Goal: Task Accomplishment & Management: Use online tool/utility

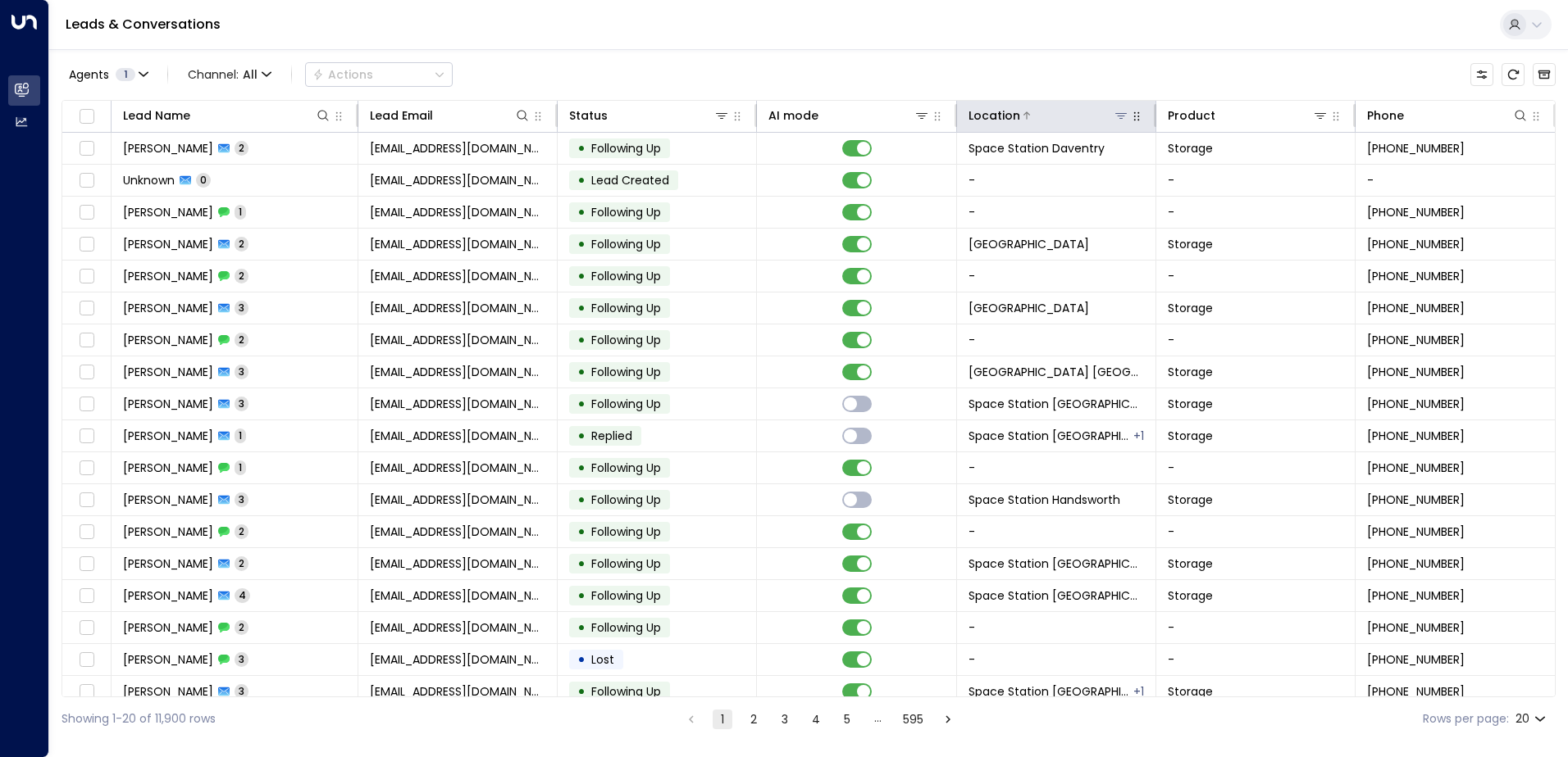
click at [1124, 115] on icon at bounding box center [1122, 116] width 13 height 13
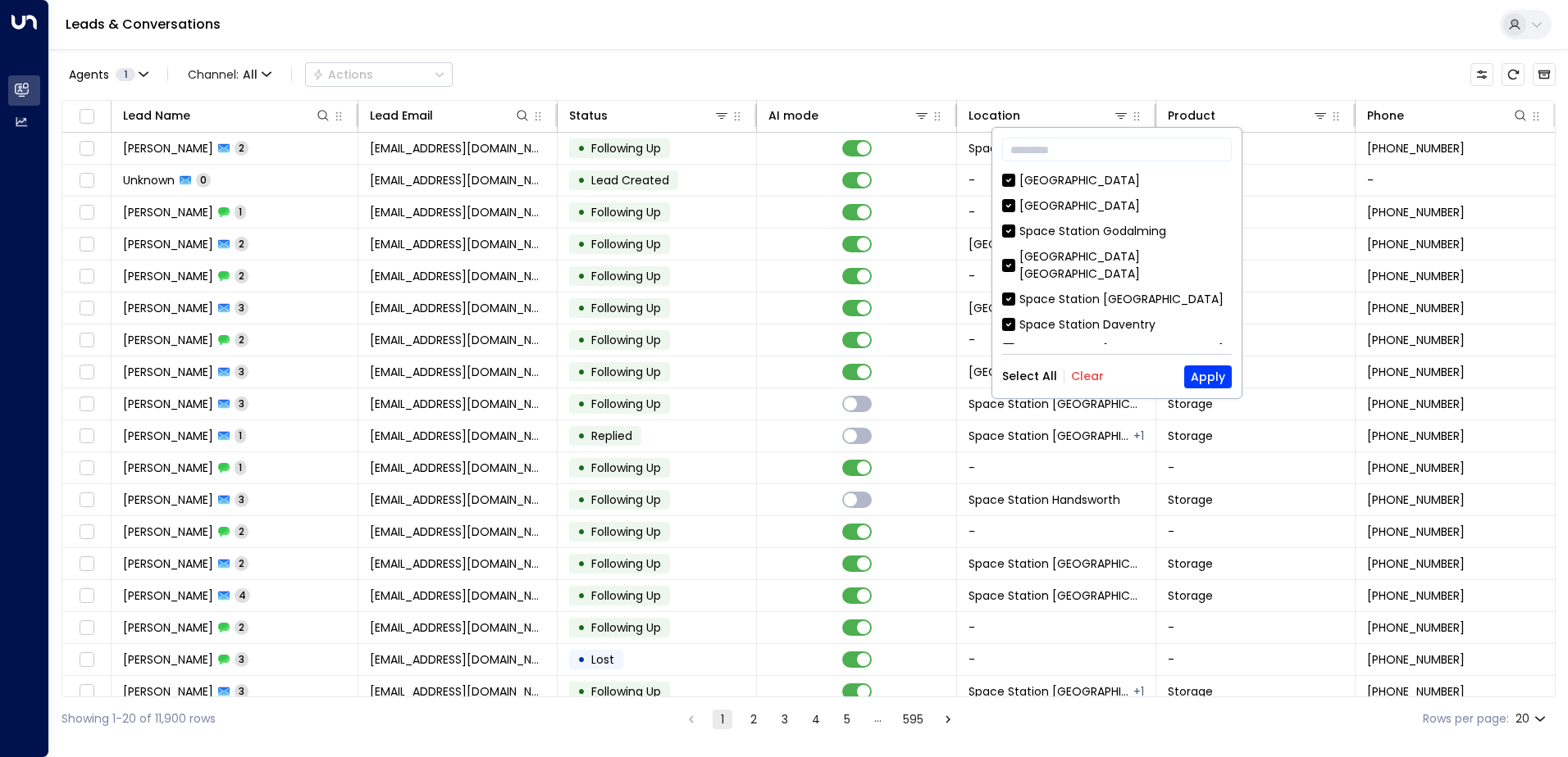
click at [1083, 372] on button "Clear" at bounding box center [1088, 377] width 33 height 13
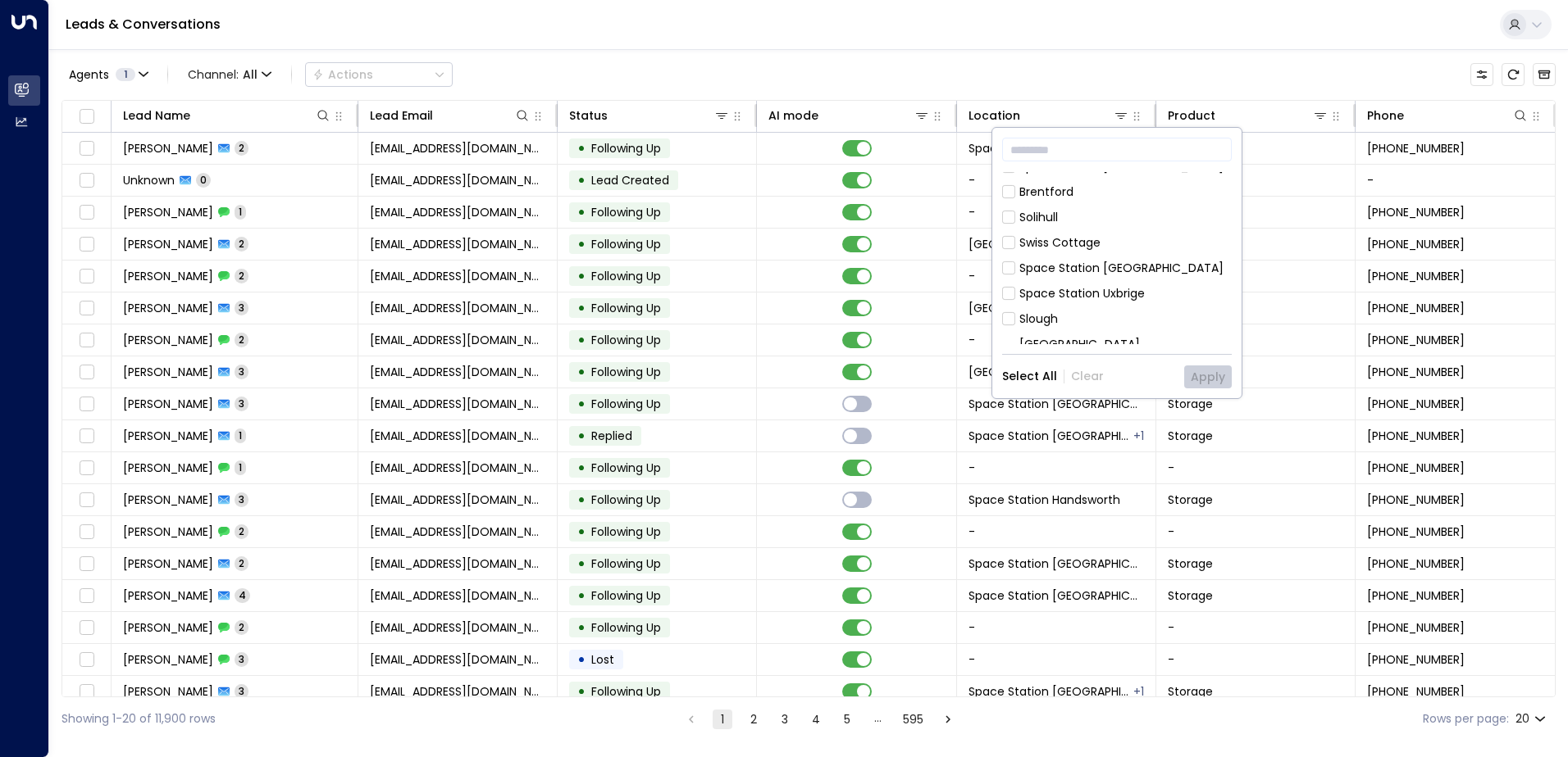
scroll to position [656, 0]
click at [1160, 245] on div "[GEOGRAPHIC_DATA] [GEOGRAPHIC_DATA] [GEOGRAPHIC_DATA] [GEOGRAPHIC_DATA] [GEOGRA…" at bounding box center [1117, 258] width 229 height 172
click at [1159, 297] on div "[GEOGRAPHIC_DATA] [GEOGRAPHIC_DATA]" at bounding box center [1126, 314] width 212 height 35
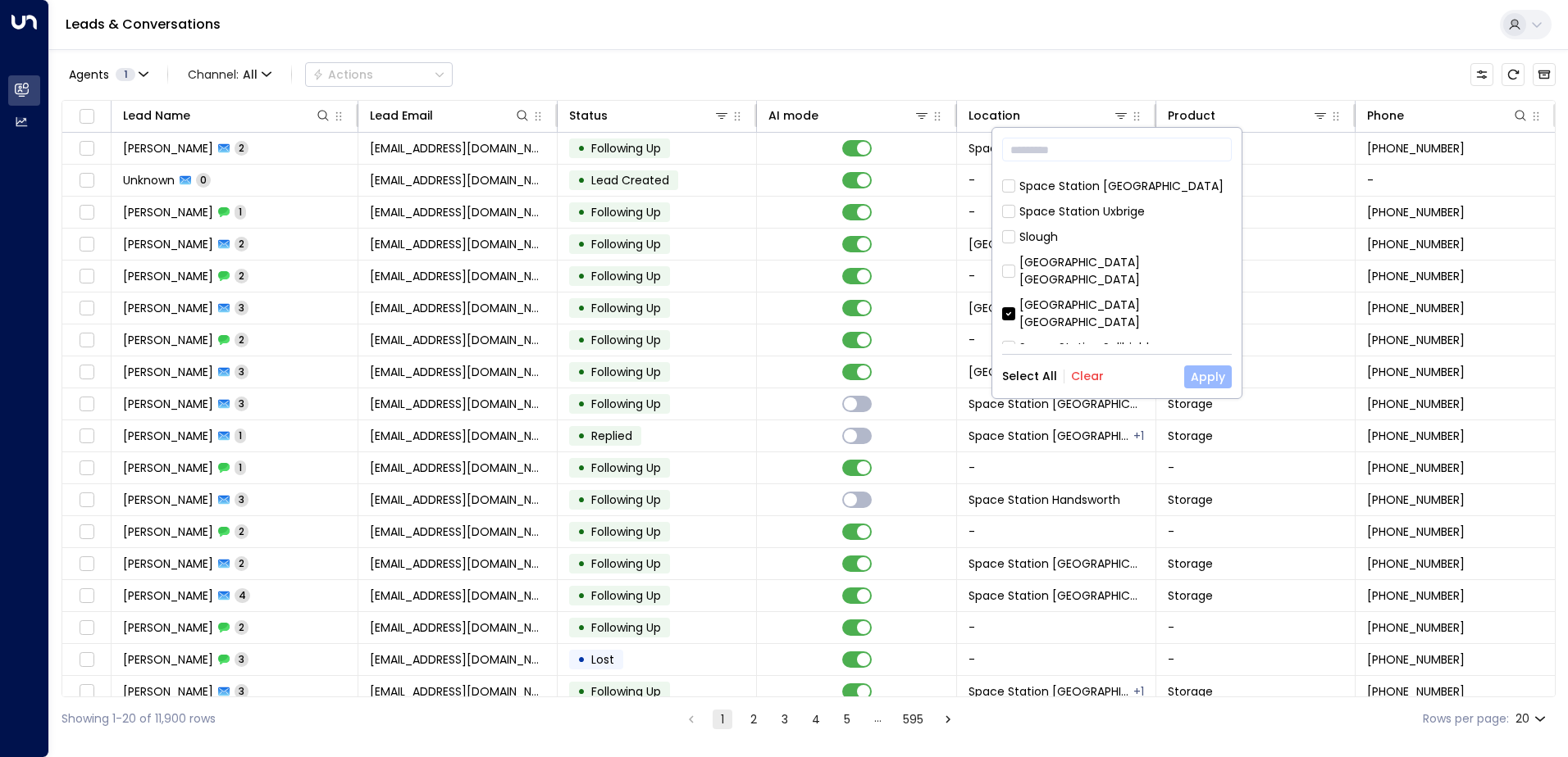
click at [1210, 369] on button "Apply" at bounding box center [1208, 378] width 47 height 23
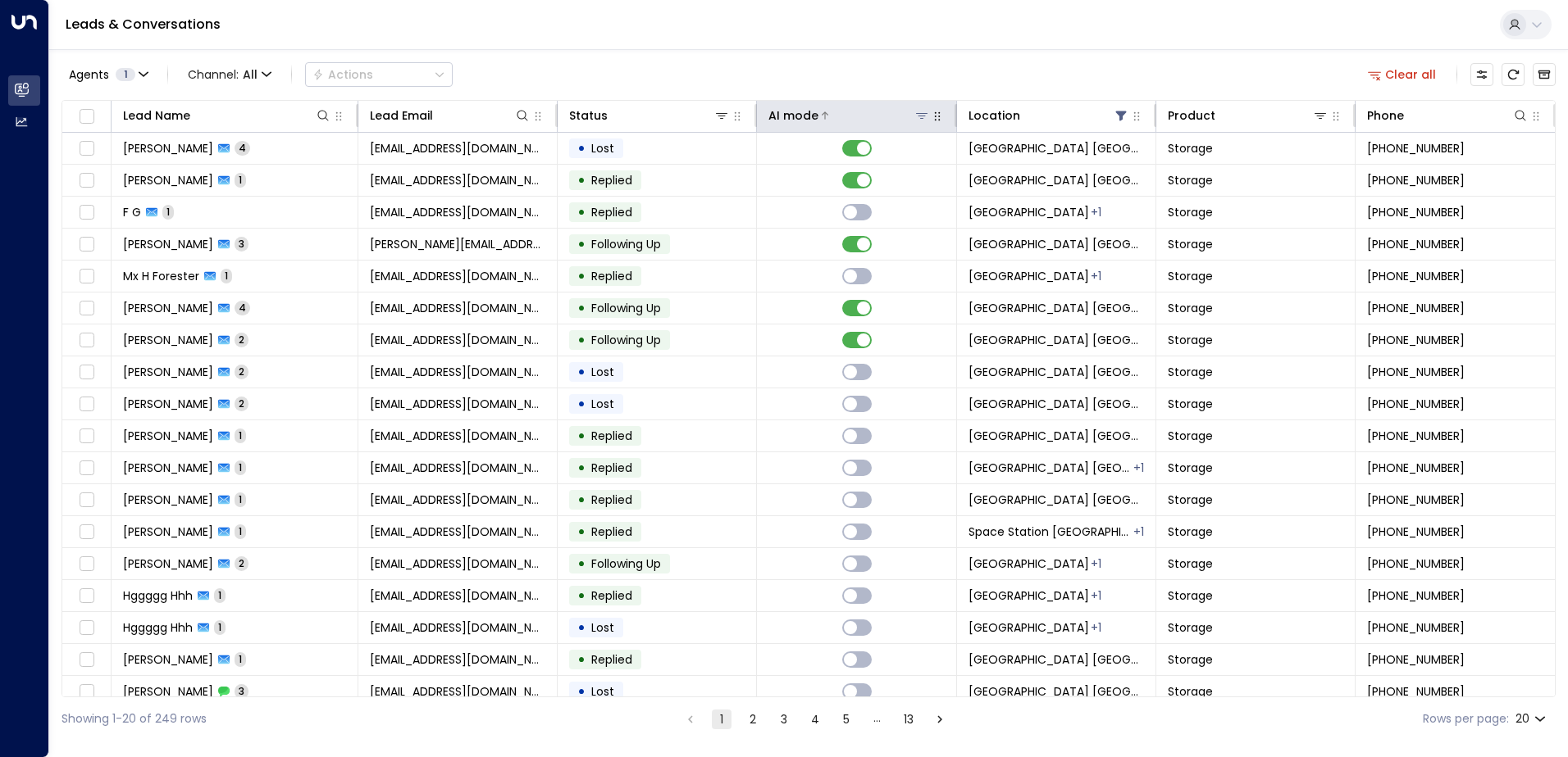
click at [794, 110] on div "AI mode" at bounding box center [794, 116] width 50 height 19
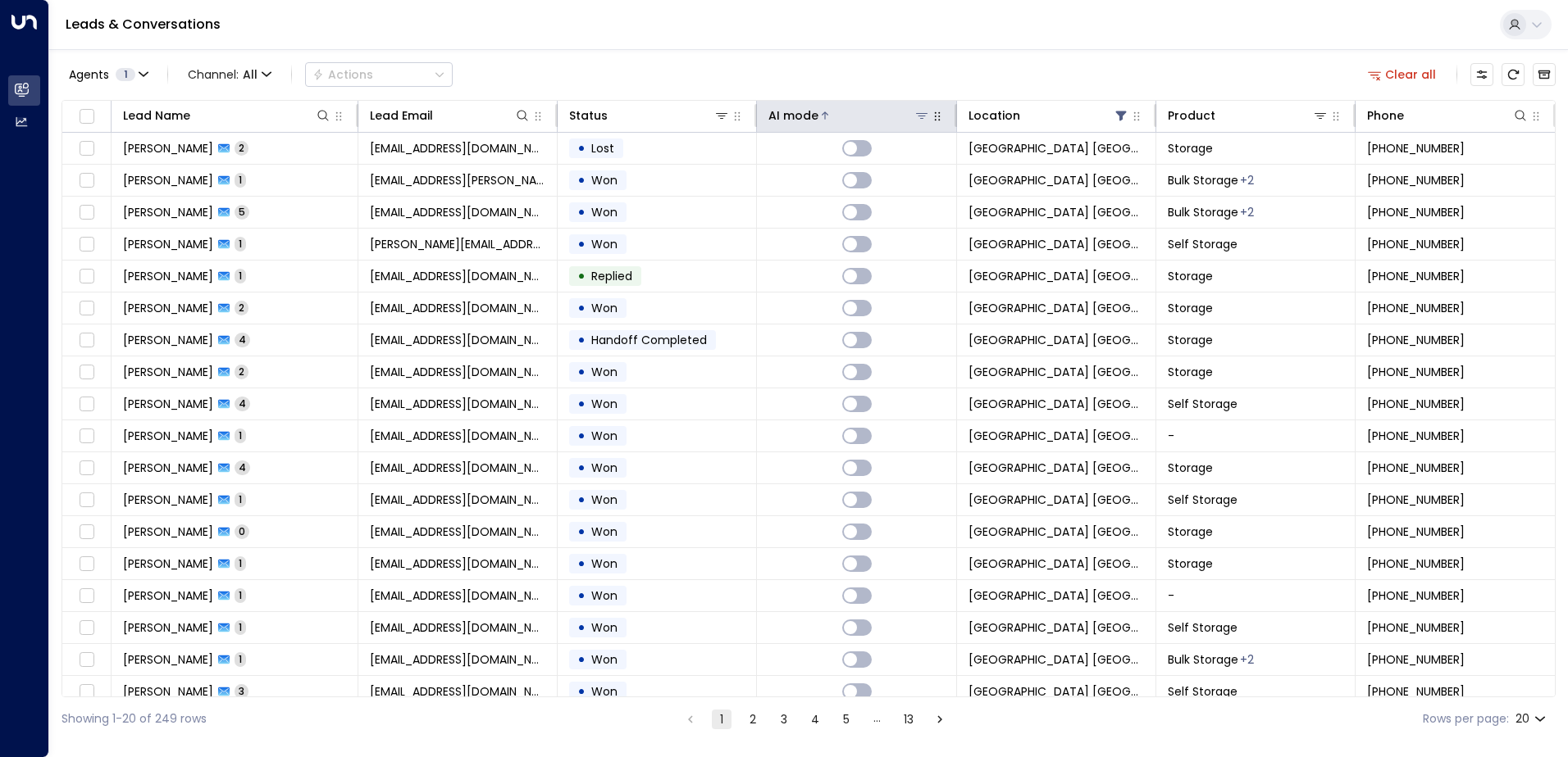
click at [795, 110] on div "AI mode" at bounding box center [794, 116] width 50 height 19
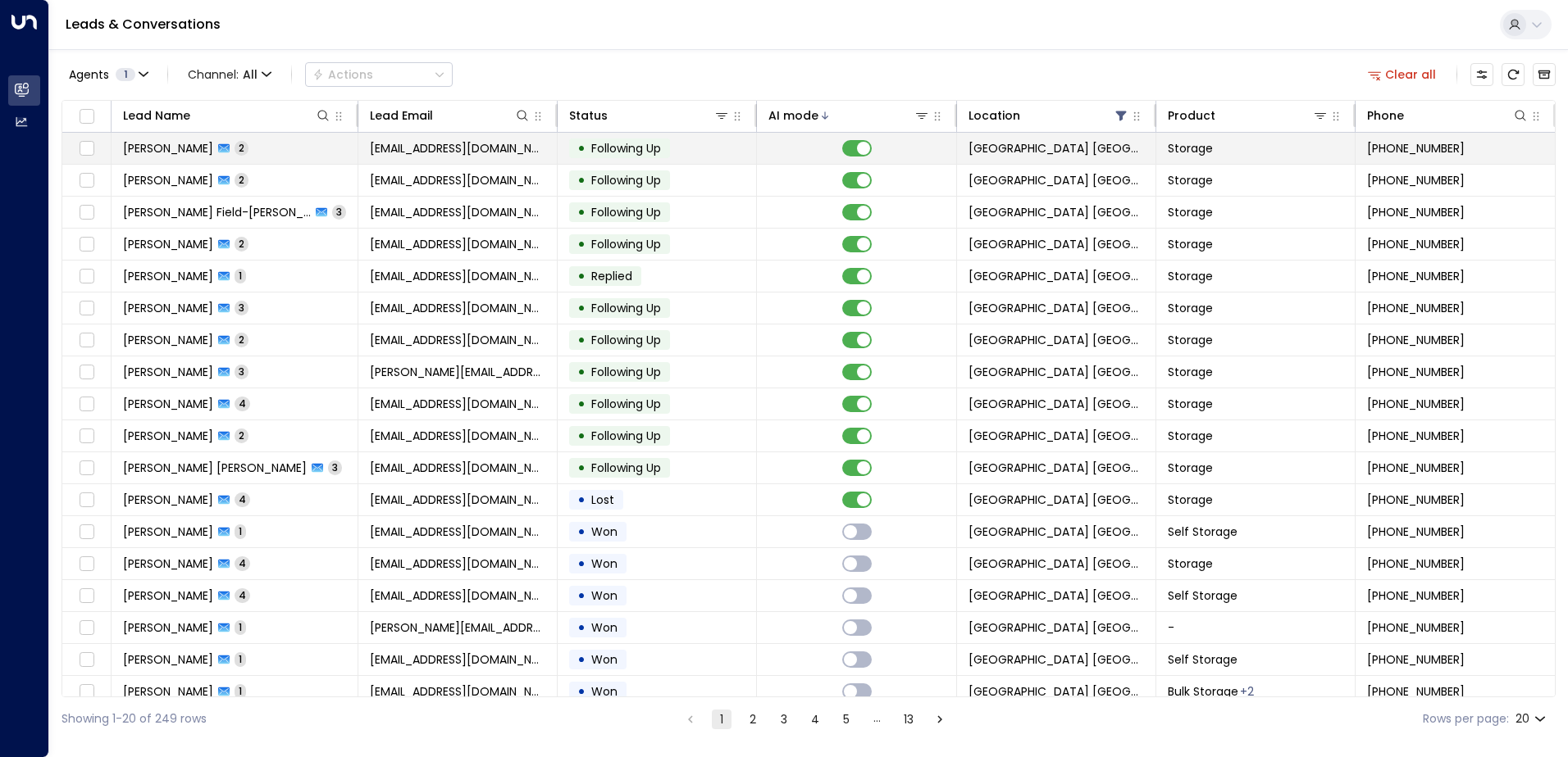
click at [642, 146] on span "Following Up" at bounding box center [626, 148] width 69 height 16
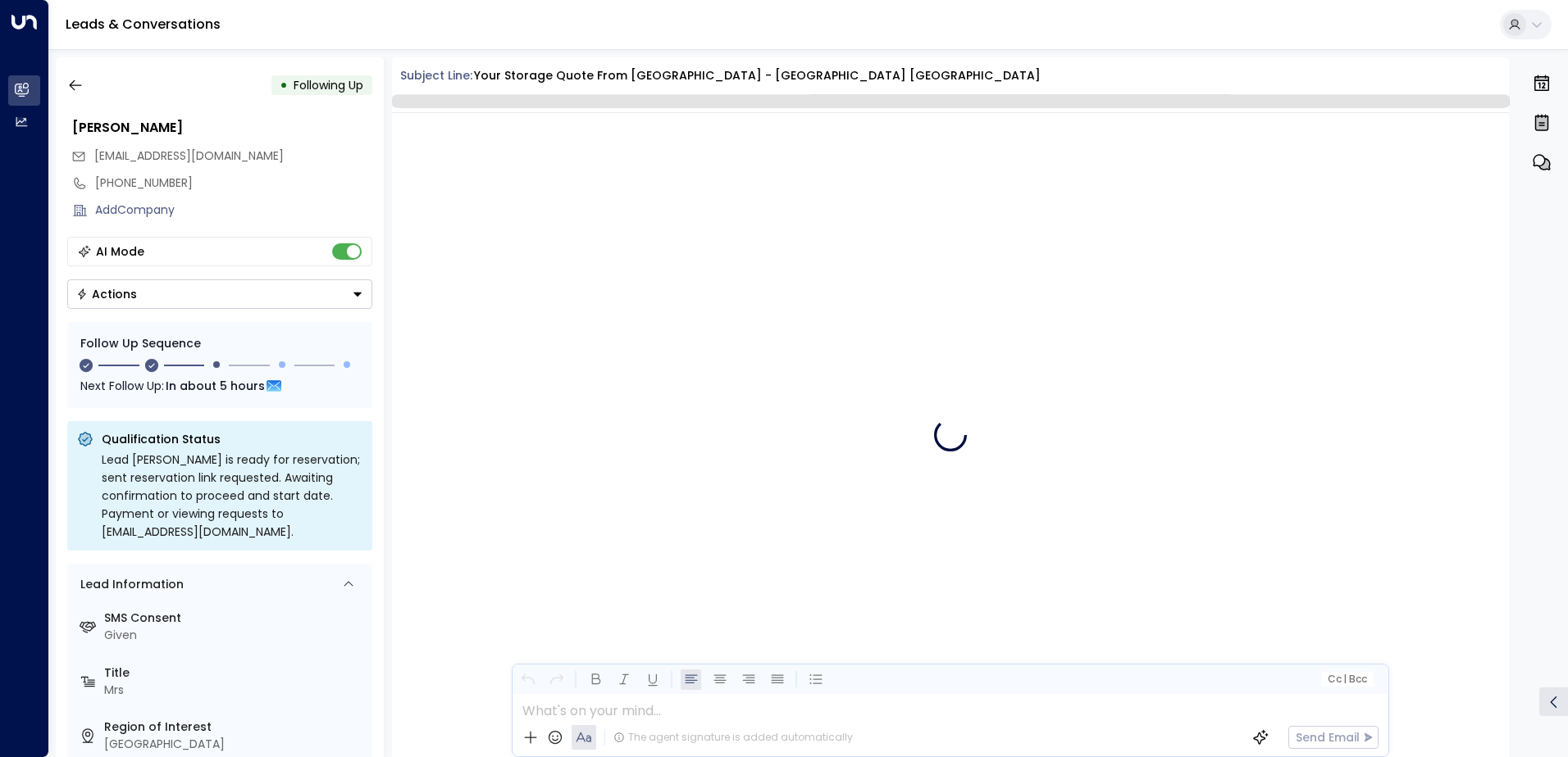
scroll to position [2914, 0]
